Goal: Information Seeking & Learning: Find specific fact

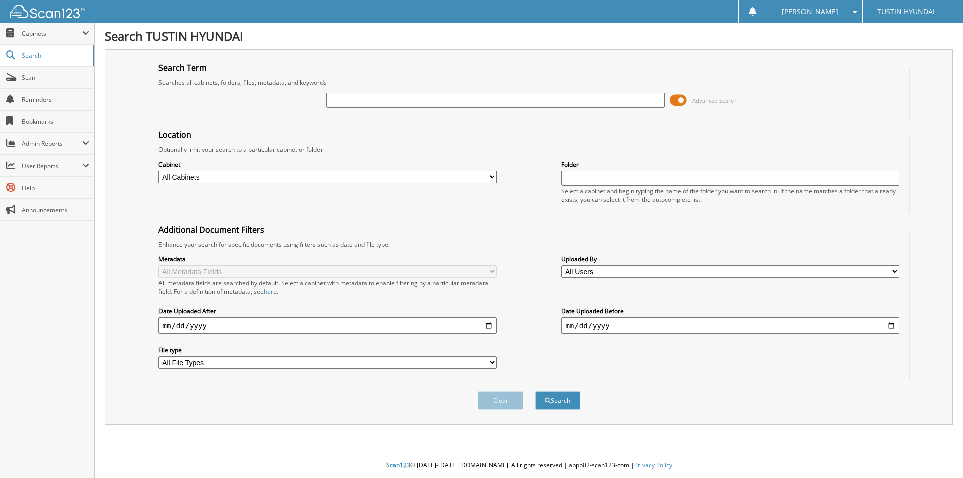
click at [362, 100] on input "text" at bounding box center [495, 100] width 338 height 15
type input "1"
type input "125981"
click at [535, 391] on button "Search" at bounding box center [557, 400] width 45 height 19
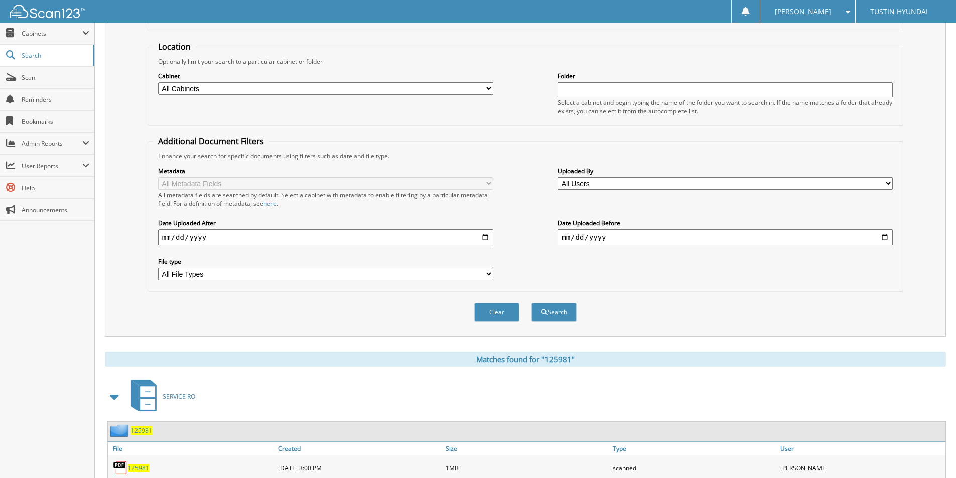
scroll to position [251, 0]
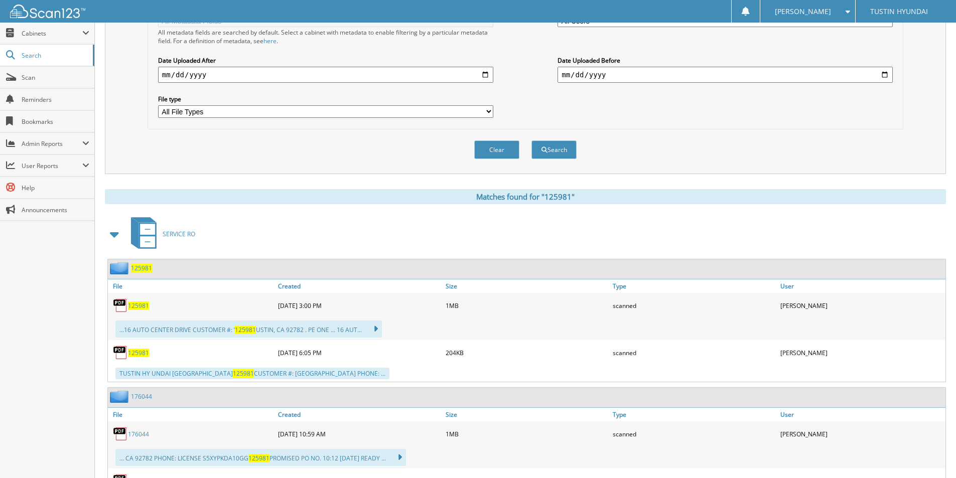
click at [135, 306] on span "125981" at bounding box center [138, 306] width 21 height 9
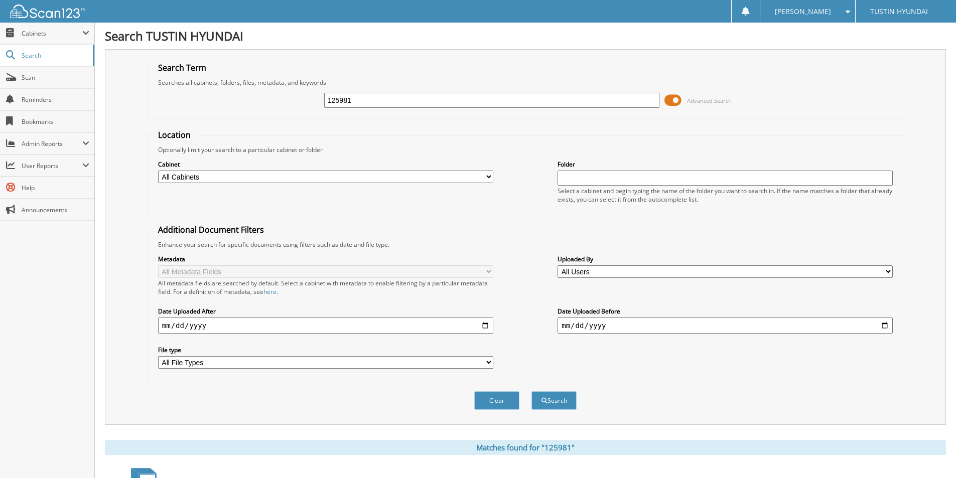
drag, startPoint x: 359, startPoint y: 98, endPoint x: 316, endPoint y: 103, distance: 43.4
click at [316, 103] on div "125981 Advanced Search" at bounding box center [525, 100] width 745 height 27
type input "127438"
click at [531, 391] on button "Search" at bounding box center [553, 400] width 45 height 19
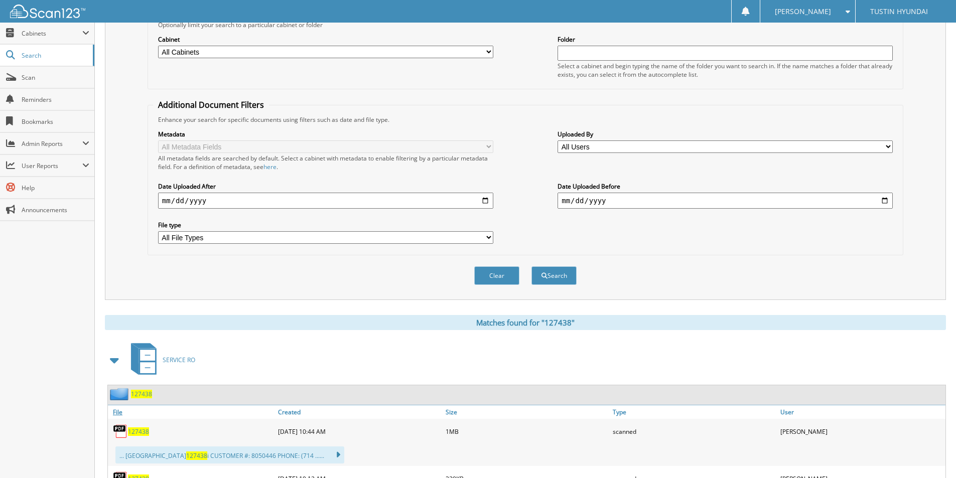
scroll to position [201, 0]
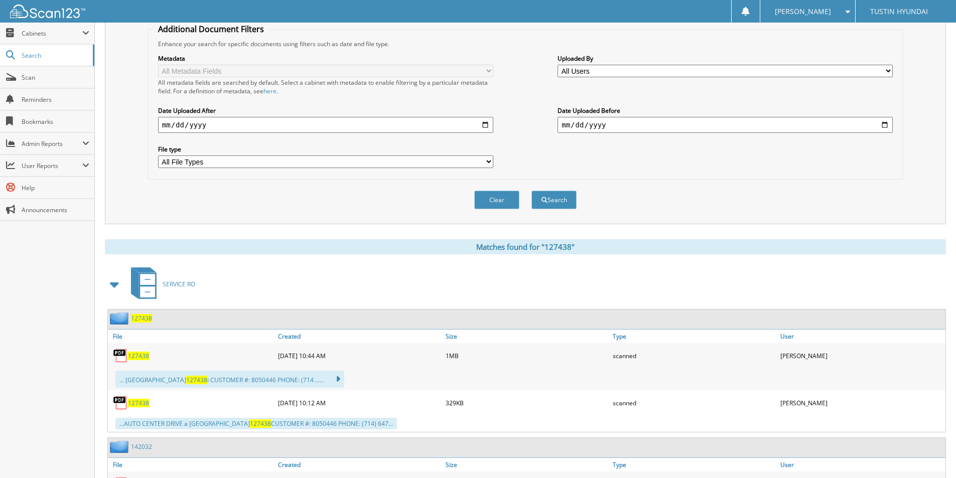
click at [134, 356] on span "127438" at bounding box center [138, 356] width 21 height 9
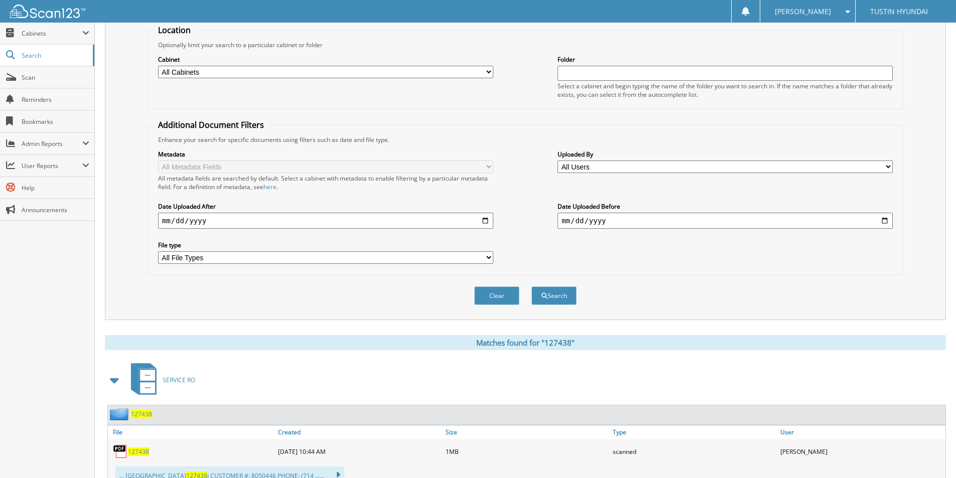
scroll to position [0, 0]
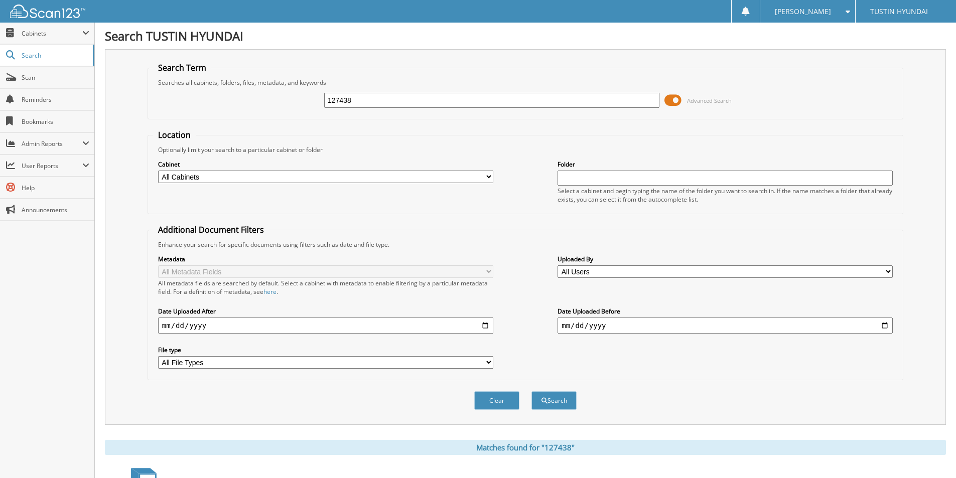
drag, startPoint x: 357, startPoint y: 98, endPoint x: 291, endPoint y: 106, distance: 66.3
click at [291, 106] on div "127438 Advanced Search" at bounding box center [525, 100] width 745 height 27
type input "142032"
click at [531, 391] on button "Search" at bounding box center [553, 400] width 45 height 19
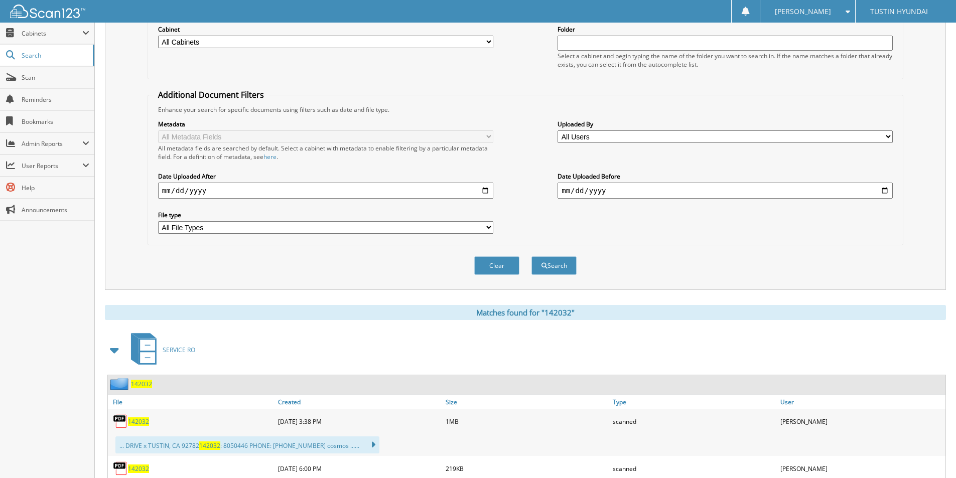
scroll to position [201, 0]
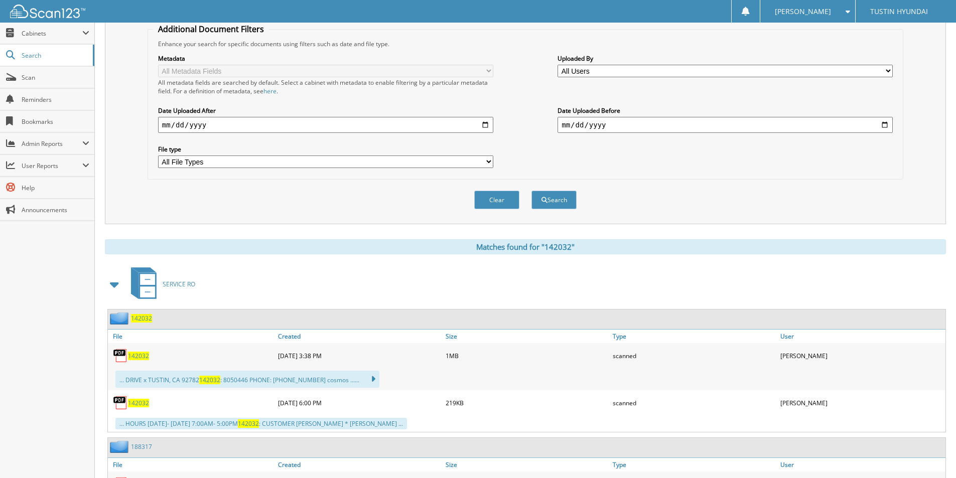
click at [137, 356] on span "142032" at bounding box center [138, 356] width 21 height 9
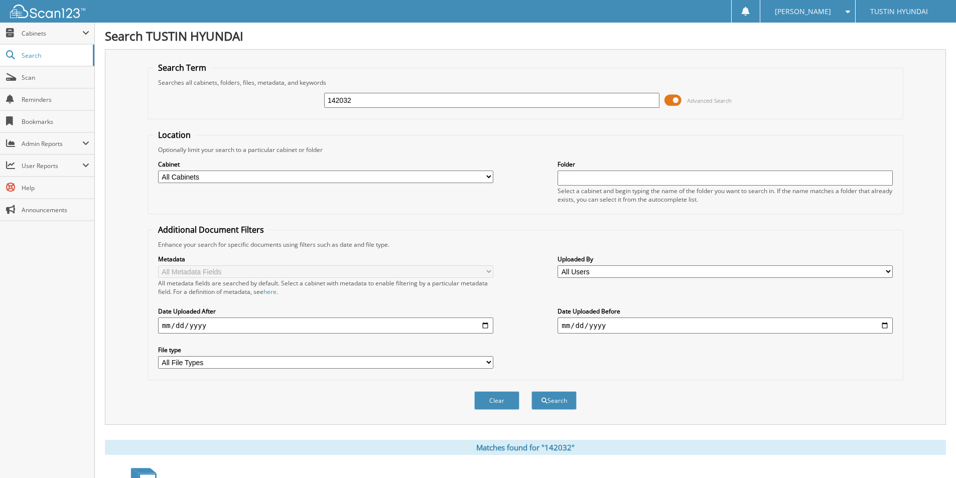
click at [318, 107] on div "142032 Advanced Search" at bounding box center [525, 100] width 745 height 27
type input "180264"
click at [531, 391] on button "Search" at bounding box center [553, 400] width 45 height 19
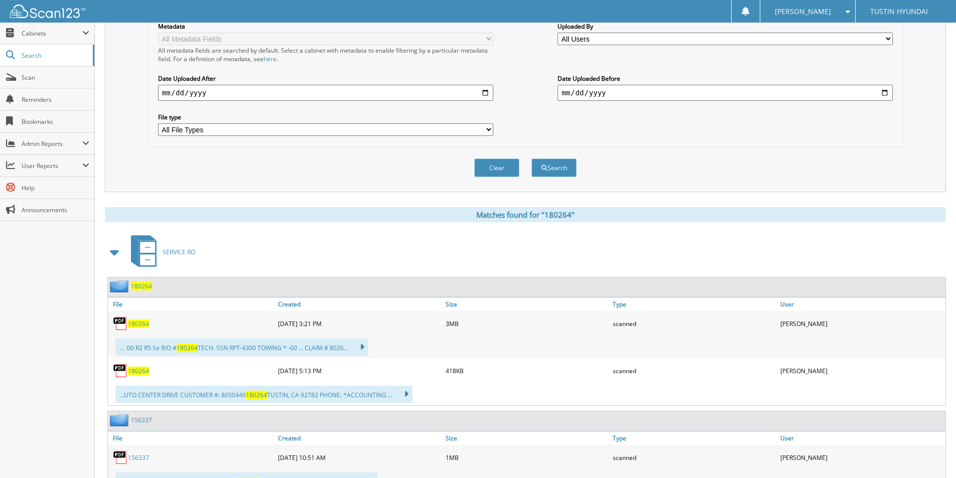
scroll to position [251, 0]
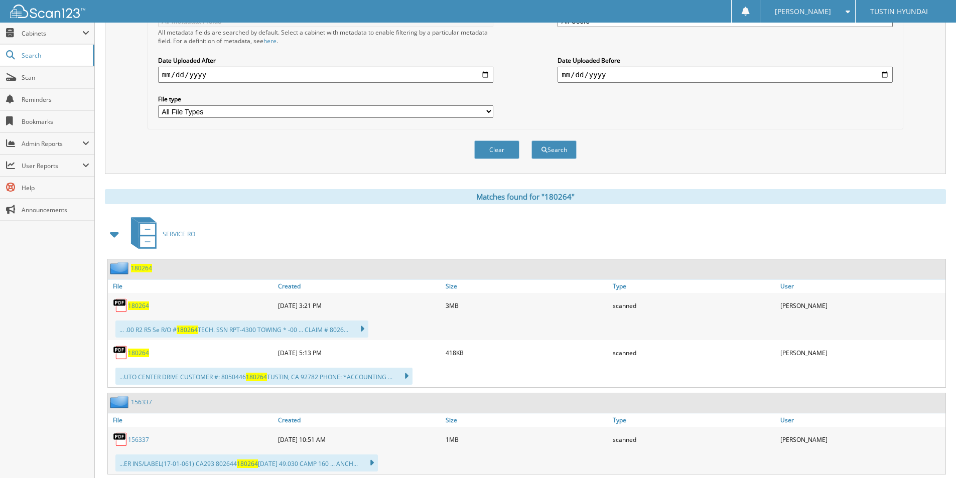
click at [135, 307] on span "180264" at bounding box center [138, 306] width 21 height 9
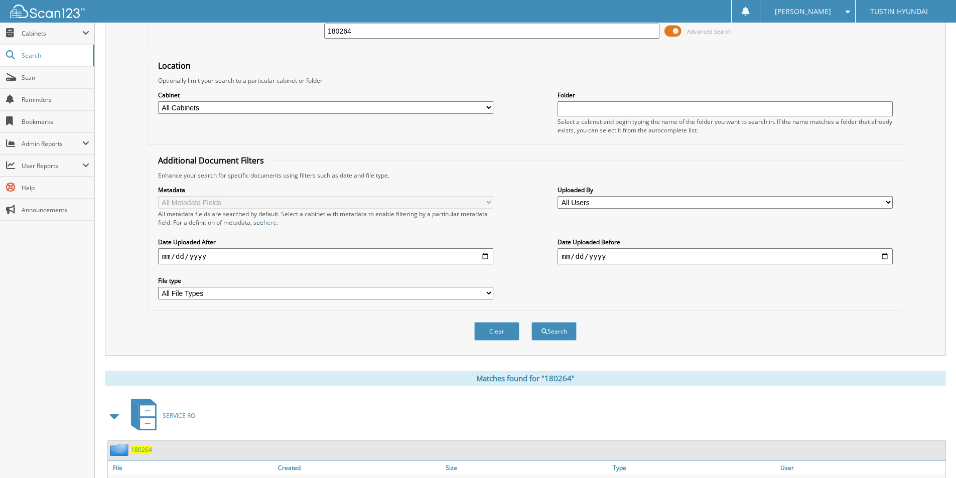
scroll to position [0, 0]
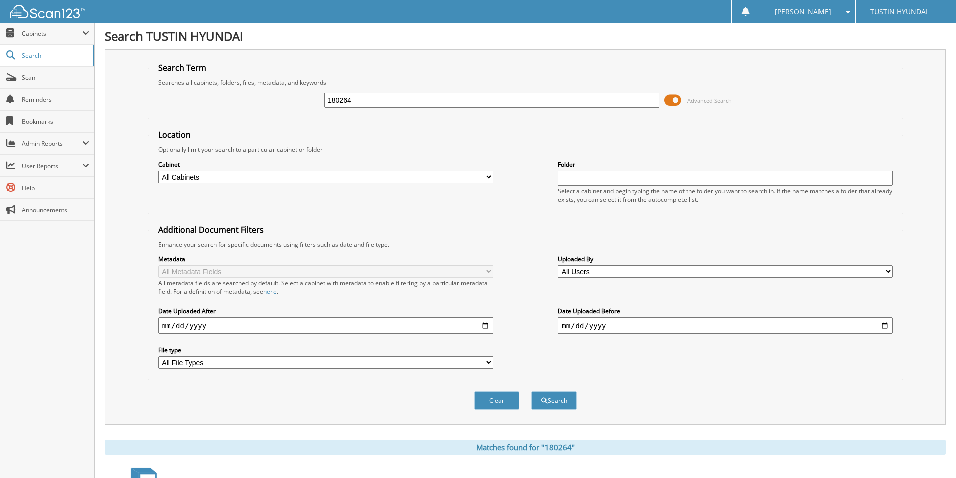
drag, startPoint x: 380, startPoint y: 103, endPoint x: 320, endPoint y: 104, distance: 60.2
click at [320, 104] on div "180264 Advanced Search" at bounding box center [525, 100] width 745 height 27
type input "181337"
click at [531, 391] on button "Search" at bounding box center [553, 400] width 45 height 19
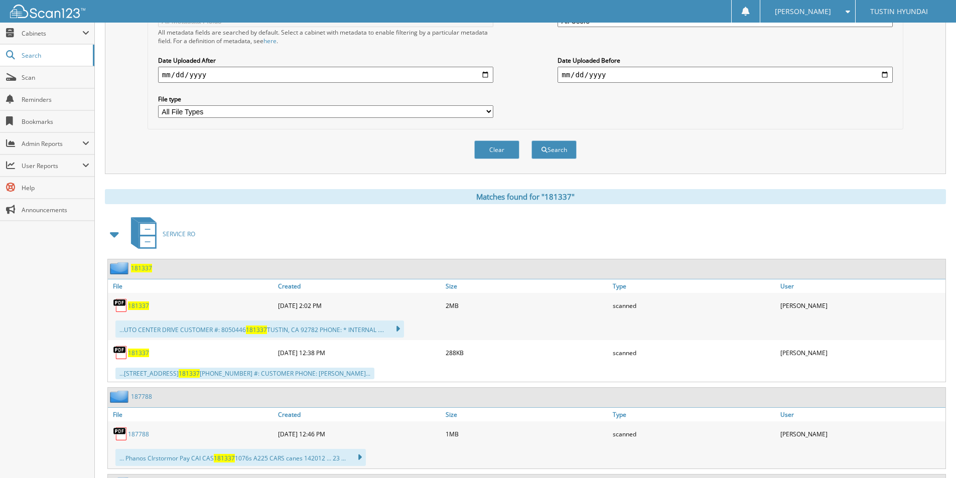
click at [143, 307] on span "181337" at bounding box center [138, 306] width 21 height 9
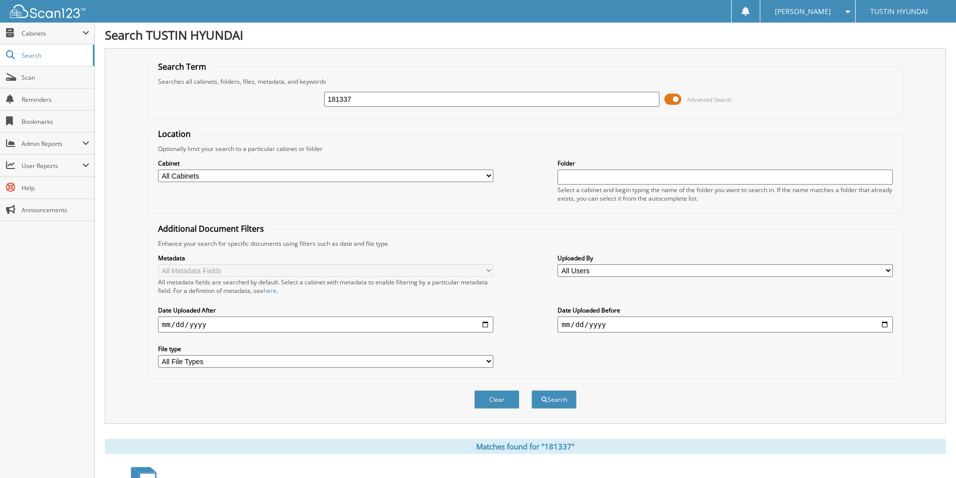
scroll to position [0, 0]
drag, startPoint x: 368, startPoint y: 102, endPoint x: 299, endPoint y: 105, distance: 68.8
click at [299, 105] on div "181337 Advanced Search" at bounding box center [525, 100] width 745 height 27
type input "187788"
click at [531, 391] on button "Search" at bounding box center [553, 400] width 45 height 19
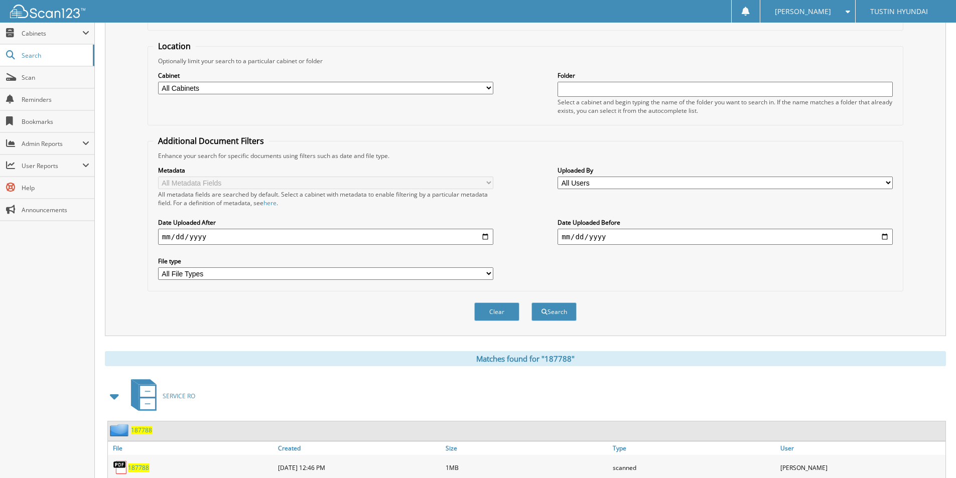
scroll to position [251, 0]
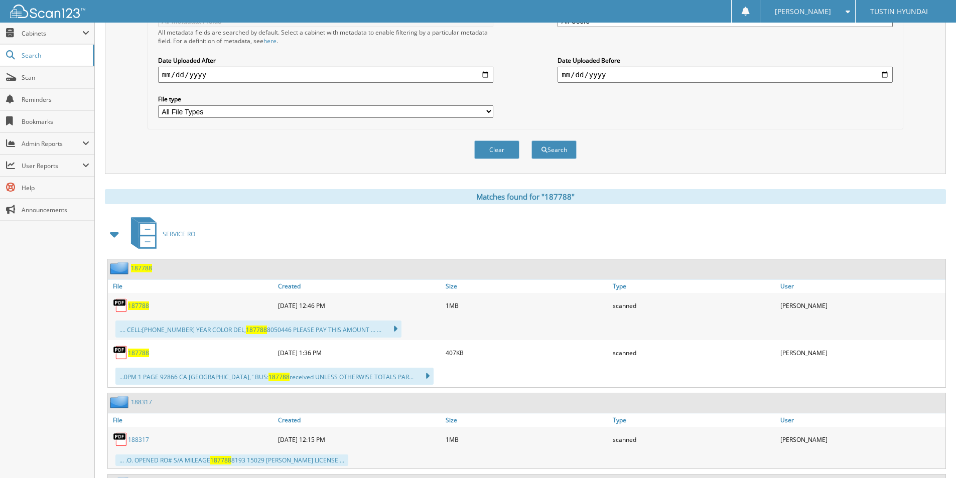
click at [145, 306] on span "187788" at bounding box center [138, 306] width 21 height 9
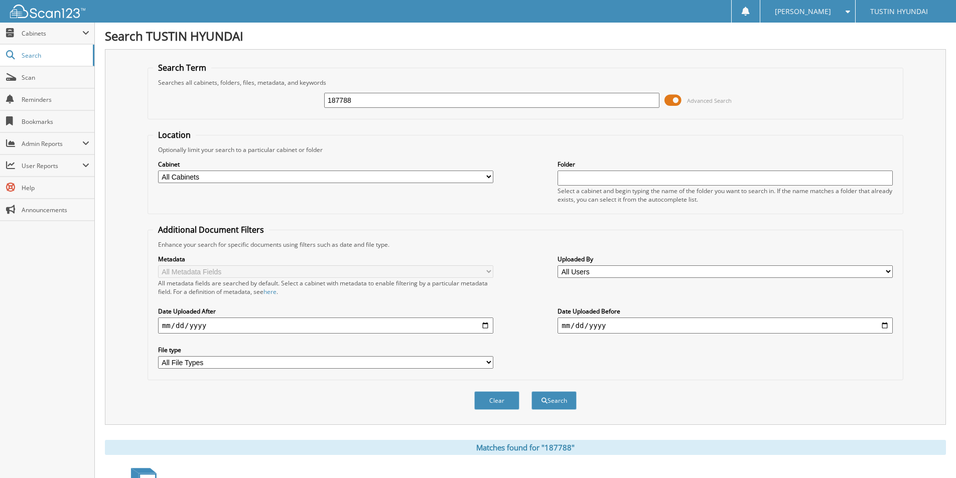
drag, startPoint x: 320, startPoint y: 103, endPoint x: 299, endPoint y: 102, distance: 20.6
click at [299, 102] on div "187788 Advanced Search" at bounding box center [525, 100] width 745 height 27
type input "188317"
click at [531, 391] on button "Search" at bounding box center [553, 400] width 45 height 19
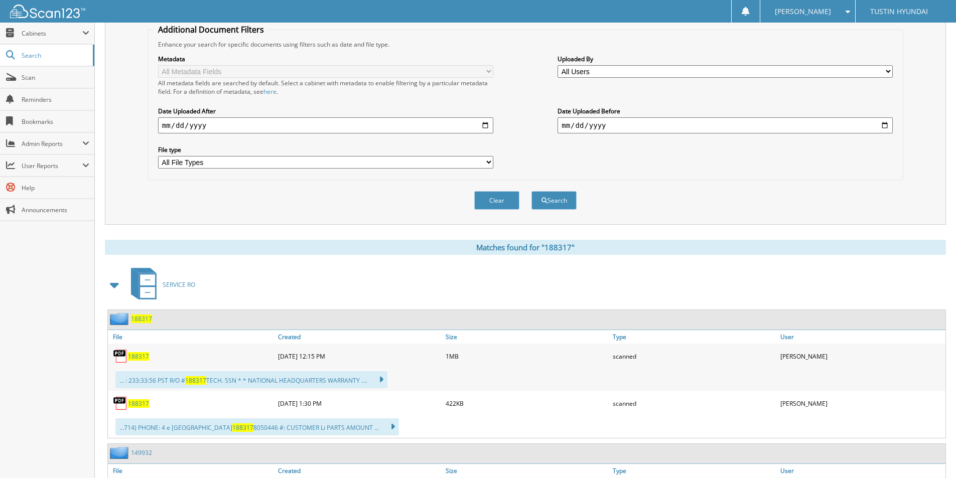
scroll to position [251, 0]
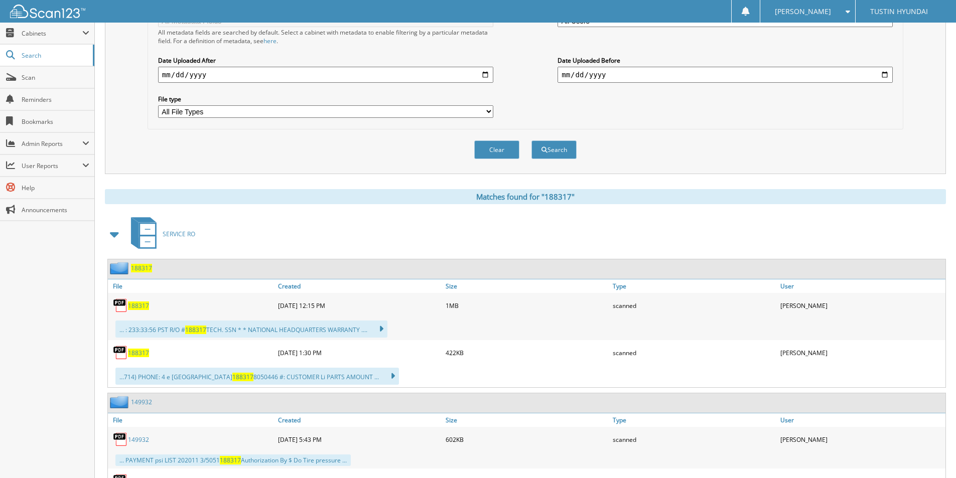
click at [145, 307] on span "188317" at bounding box center [138, 306] width 21 height 9
